Goal: Entertainment & Leisure: Consume media (video, audio)

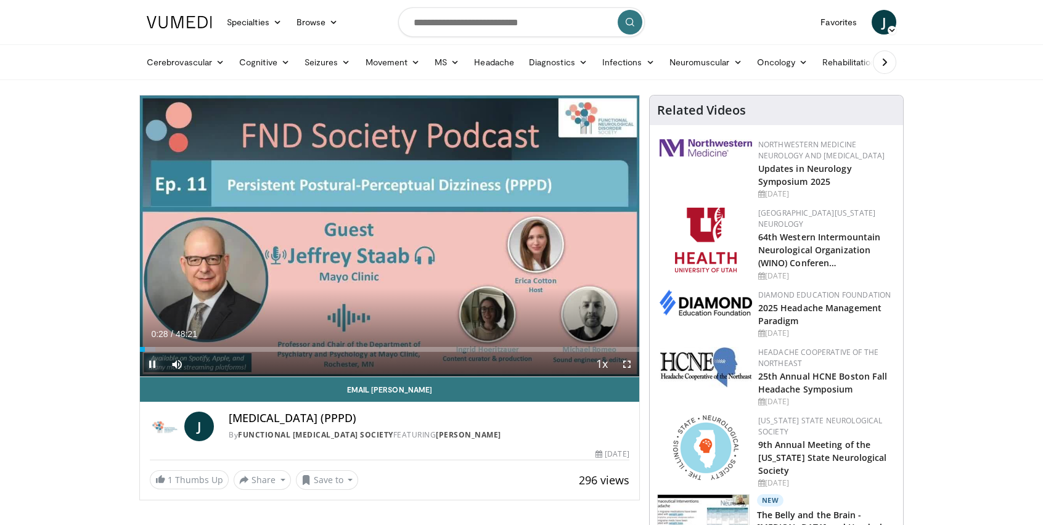
click at [151, 363] on span "Video Player" at bounding box center [152, 364] width 25 height 25
click at [150, 363] on span "Video Player" at bounding box center [152, 364] width 25 height 25
click at [153, 363] on span "Video Player" at bounding box center [152, 364] width 25 height 25
click at [152, 361] on span "Video Player" at bounding box center [152, 364] width 25 height 25
click at [229, 367] on video-js "**********" at bounding box center [389, 237] width 499 height 282
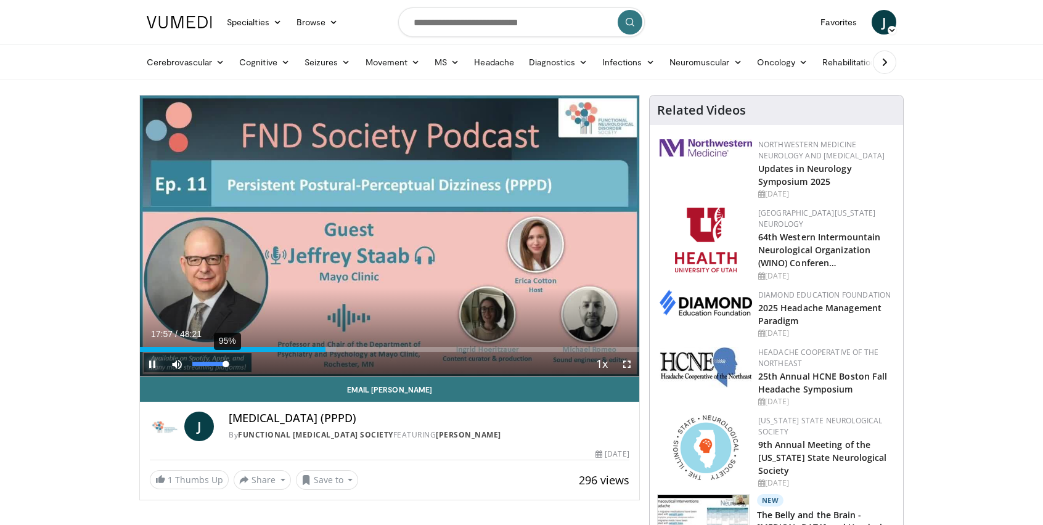
click at [225, 368] on div "95%" at bounding box center [210, 364] width 43 height 25
drag, startPoint x: 324, startPoint y: 351, endPoint x: 314, endPoint y: 353, distance: 10.6
click at [314, 353] on video-js "**********" at bounding box center [389, 237] width 499 height 282
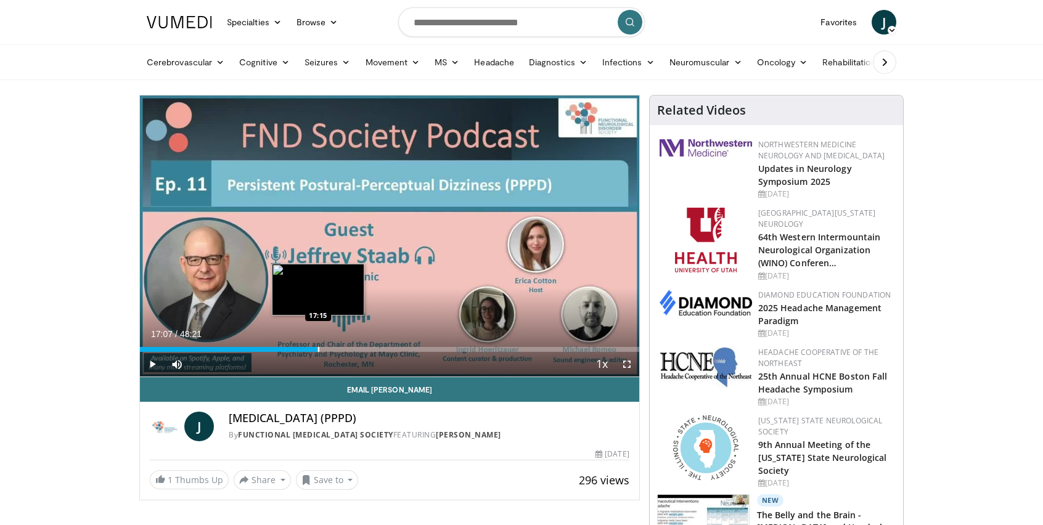
click at [316, 350] on div "Loaded : 35.54% 17:07 17:15" at bounding box center [389, 349] width 499 height 5
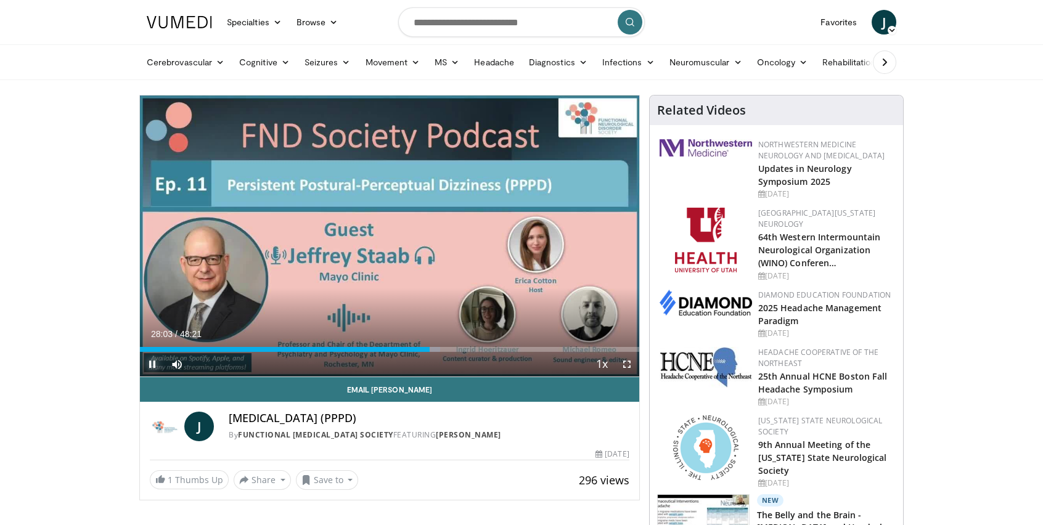
click at [151, 364] on span "Video Player" at bounding box center [152, 364] width 25 height 25
click at [192, 338] on span "48:21" at bounding box center [191, 334] width 22 height 10
click at [167, 334] on span "28:03" at bounding box center [162, 334] width 22 height 10
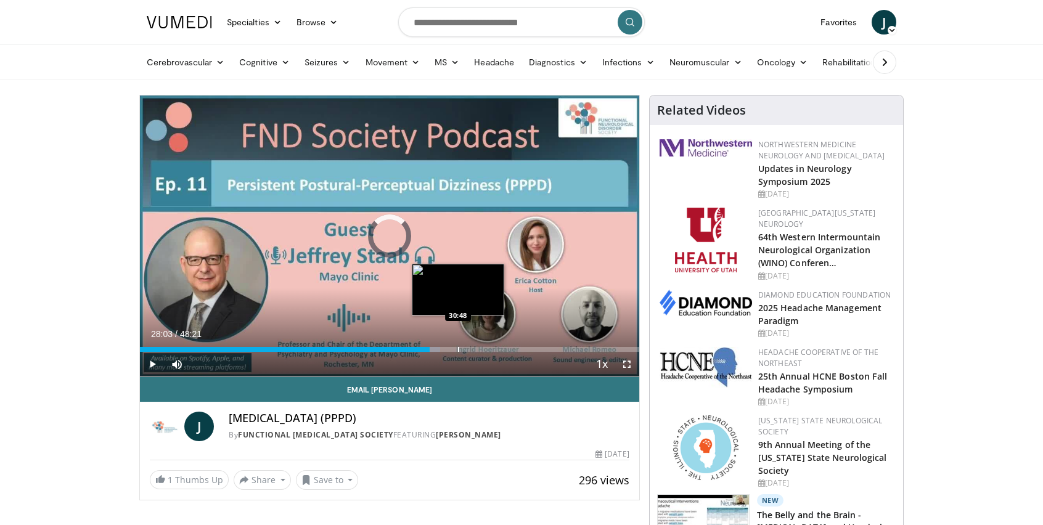
click at [458, 347] on div "Progress Bar" at bounding box center [458, 349] width 1 height 5
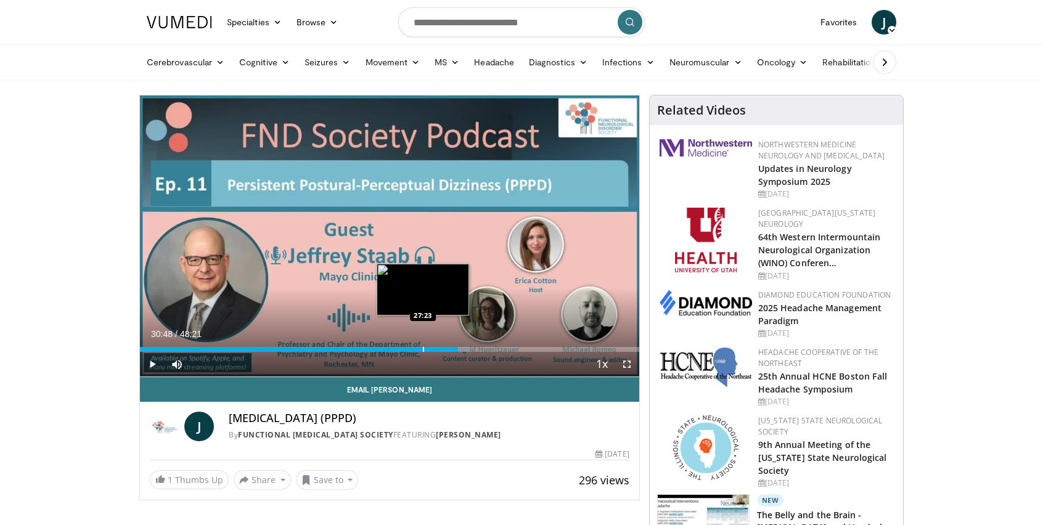
click at [423, 348] on div "Progress Bar" at bounding box center [423, 349] width 1 height 5
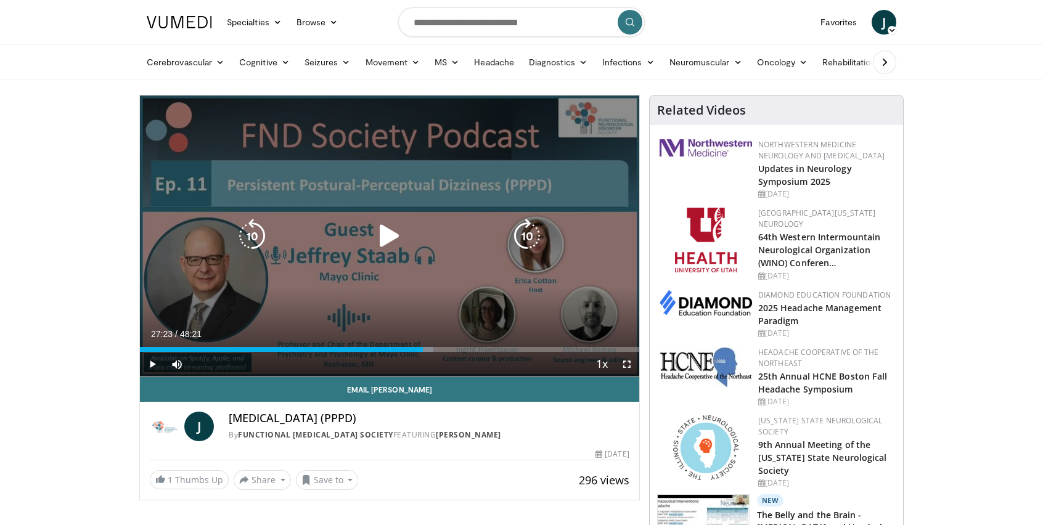
click at [392, 232] on icon "Video Player" at bounding box center [389, 236] width 35 height 35
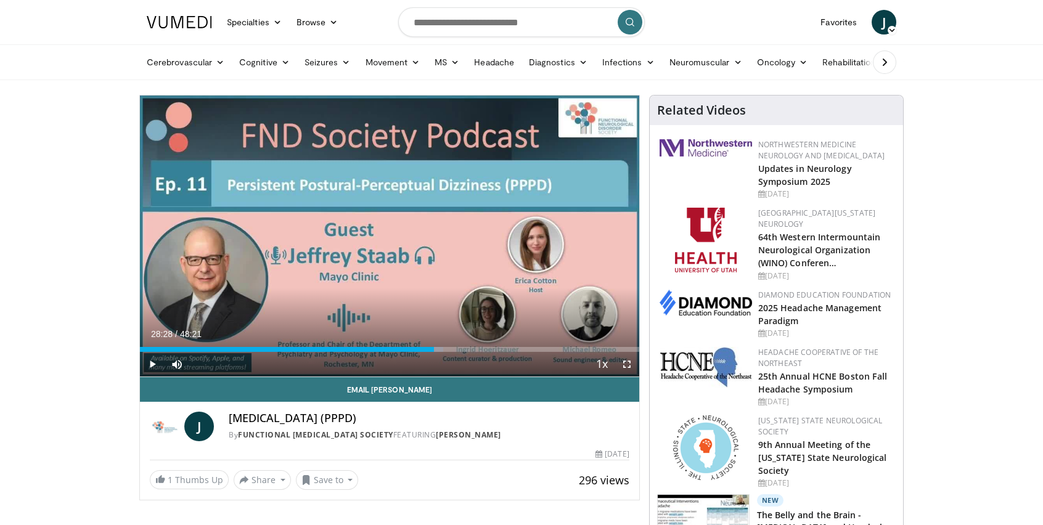
drag, startPoint x: 422, startPoint y: 350, endPoint x: 434, endPoint y: 355, distance: 12.7
click at [434, 355] on div "Current Time 28:28 / Duration 48:21 Play Skip Backward Skip Forward Mute 95% Lo…" at bounding box center [389, 364] width 499 height 25
drag, startPoint x: 601, startPoint y: 353, endPoint x: 586, endPoint y: 355, distance: 14.2
click at [586, 355] on div "Current Time 45:00 / Duration 48:21 Pause Skip Backward Skip Forward Mute 95% L…" at bounding box center [389, 364] width 499 height 25
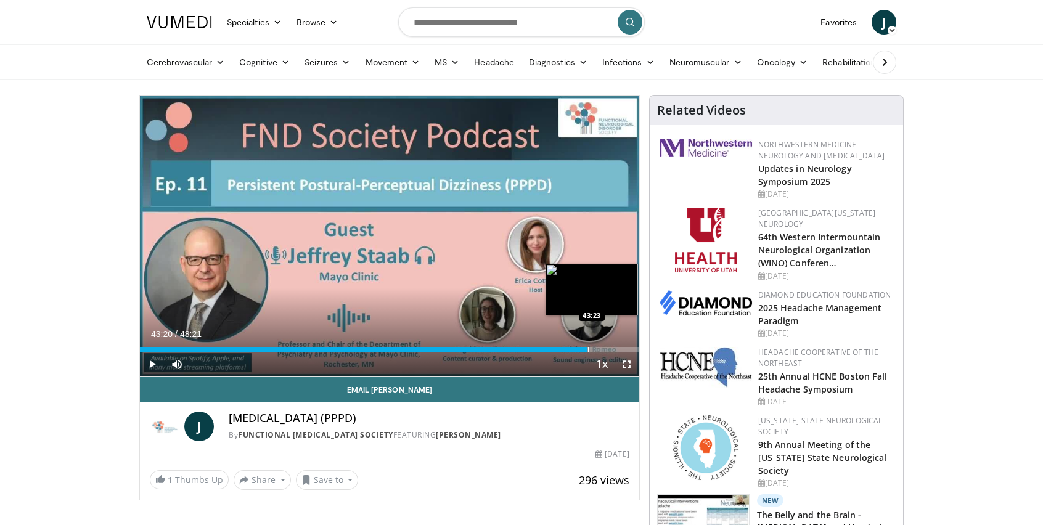
drag, startPoint x: 599, startPoint y: 350, endPoint x: 588, endPoint y: 350, distance: 11.1
click at [588, 350] on div "Progress Bar" at bounding box center [588, 349] width 1 height 5
click at [591, 350] on video-js "**********" at bounding box center [389, 237] width 499 height 282
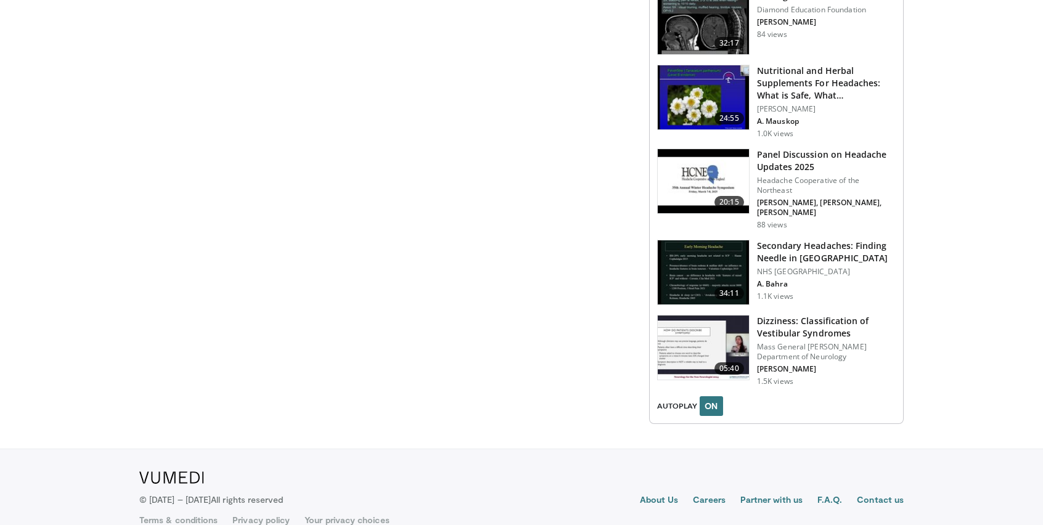
scroll to position [1673, 0]
